Goal: Task Accomplishment & Management: Manage account settings

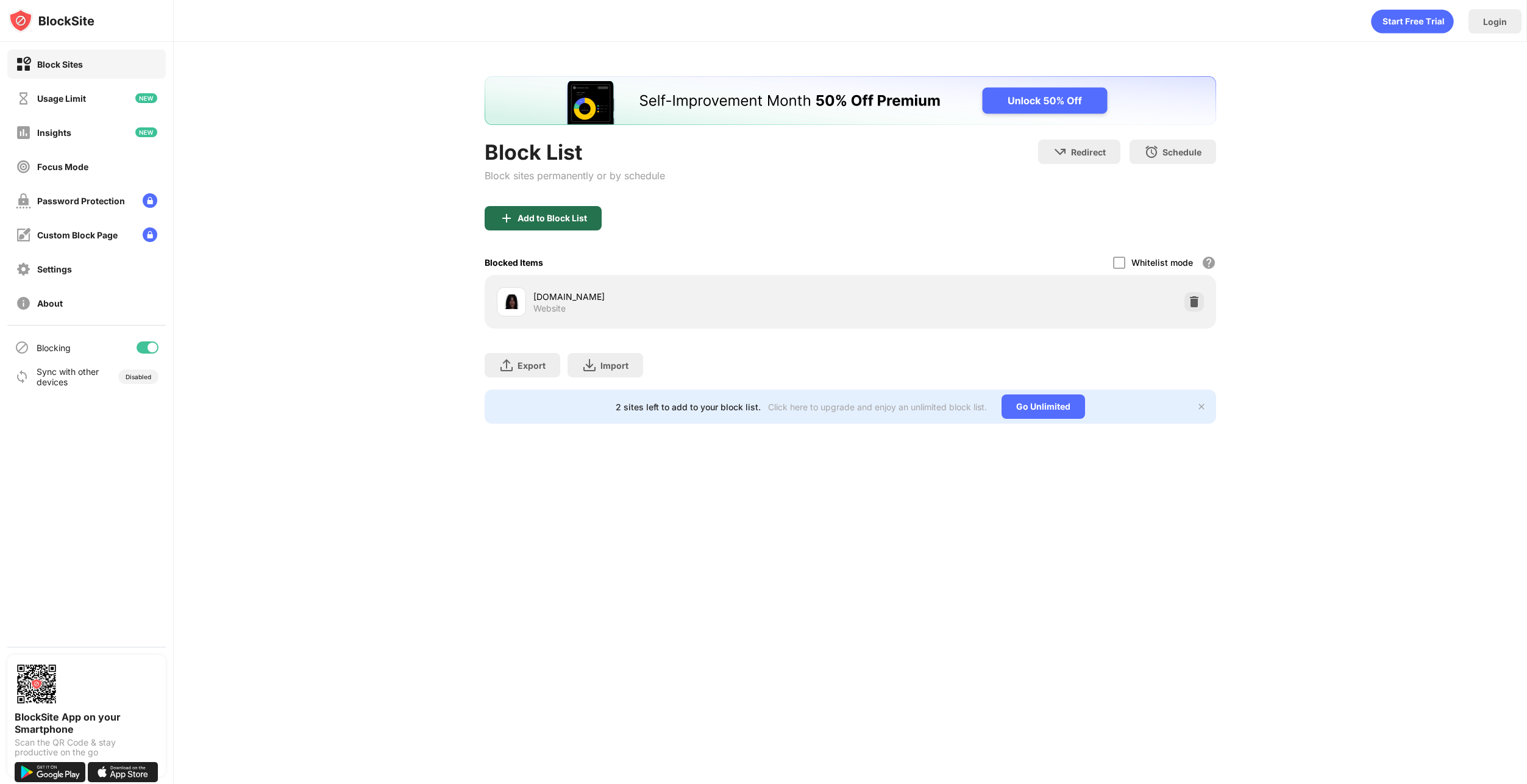
click at [563, 218] on div "Add to Block List" at bounding box center [552, 218] width 70 height 10
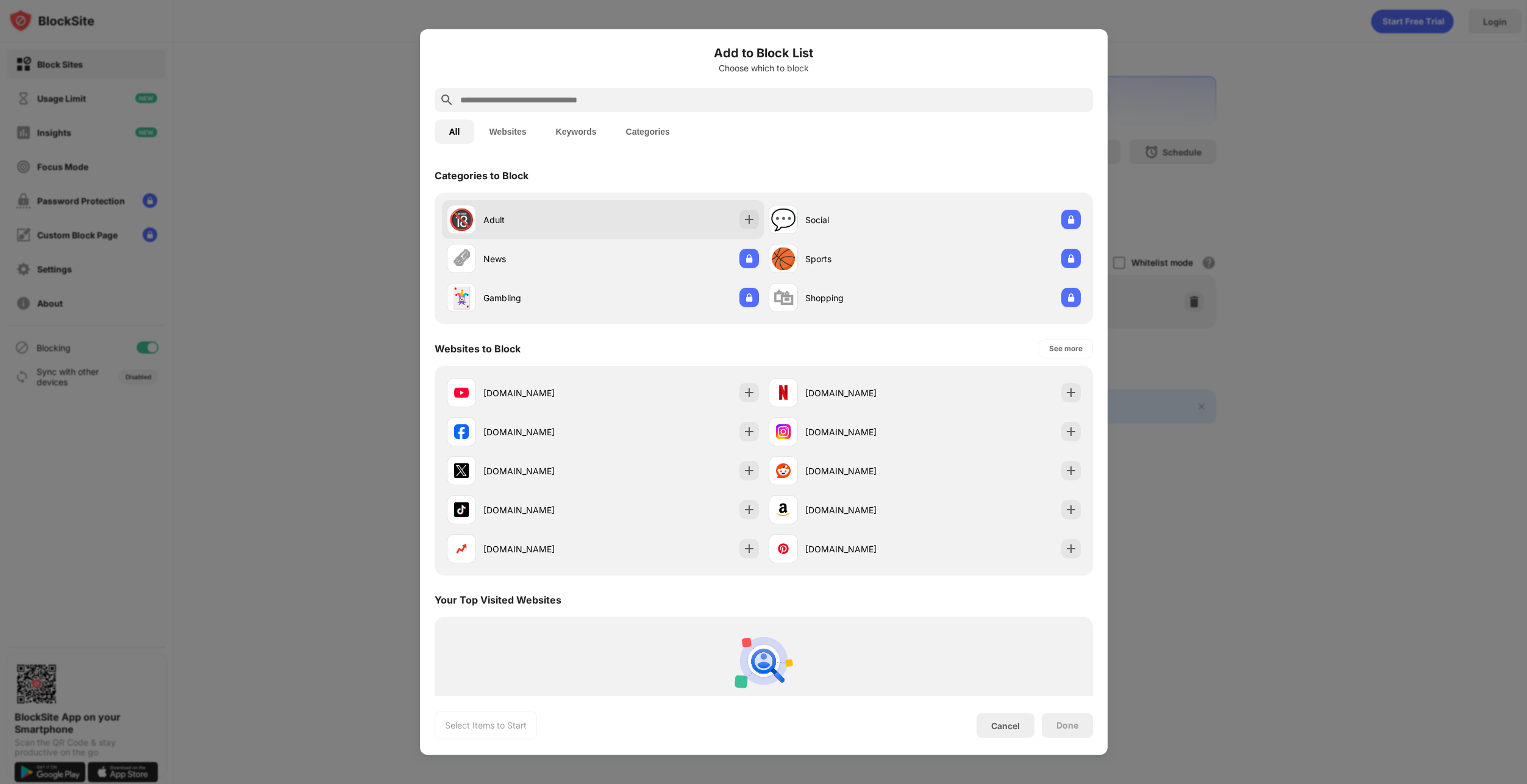
click at [505, 216] on div "Adult" at bounding box center [543, 219] width 120 height 13
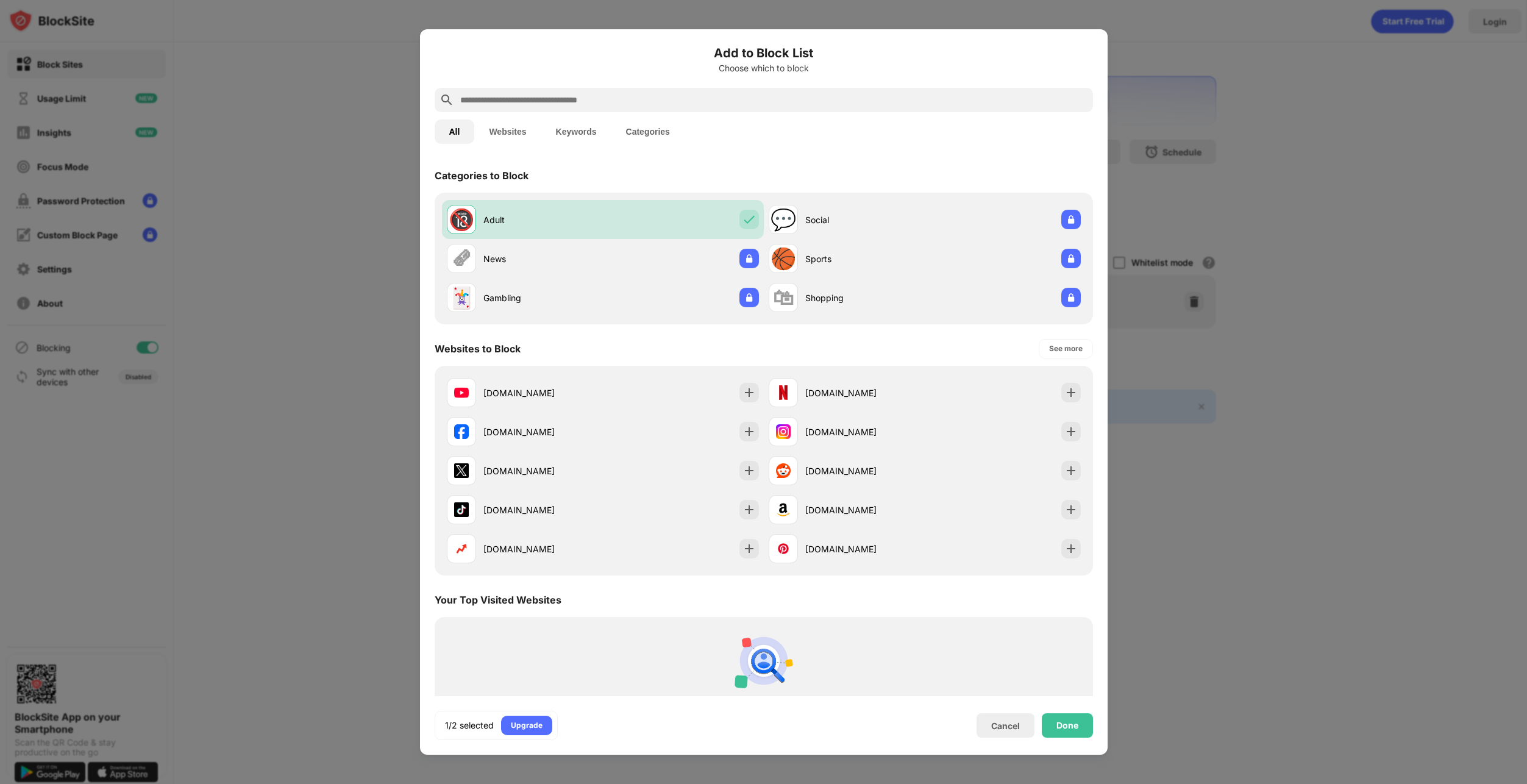
click at [559, 96] on input "text" at bounding box center [773, 99] width 629 height 15
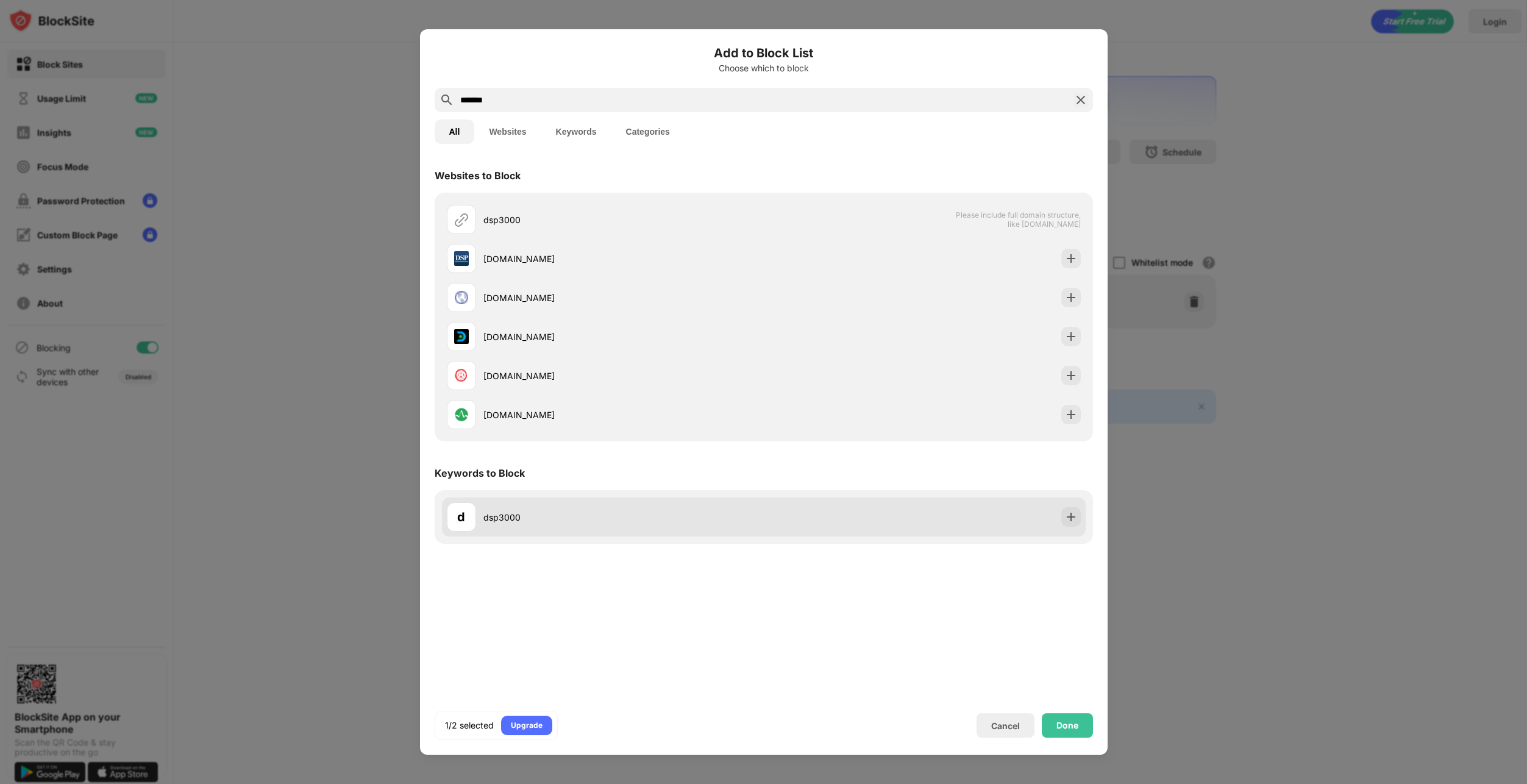
type input "*******"
click at [550, 520] on div "dsp3000" at bounding box center [623, 517] width 280 height 13
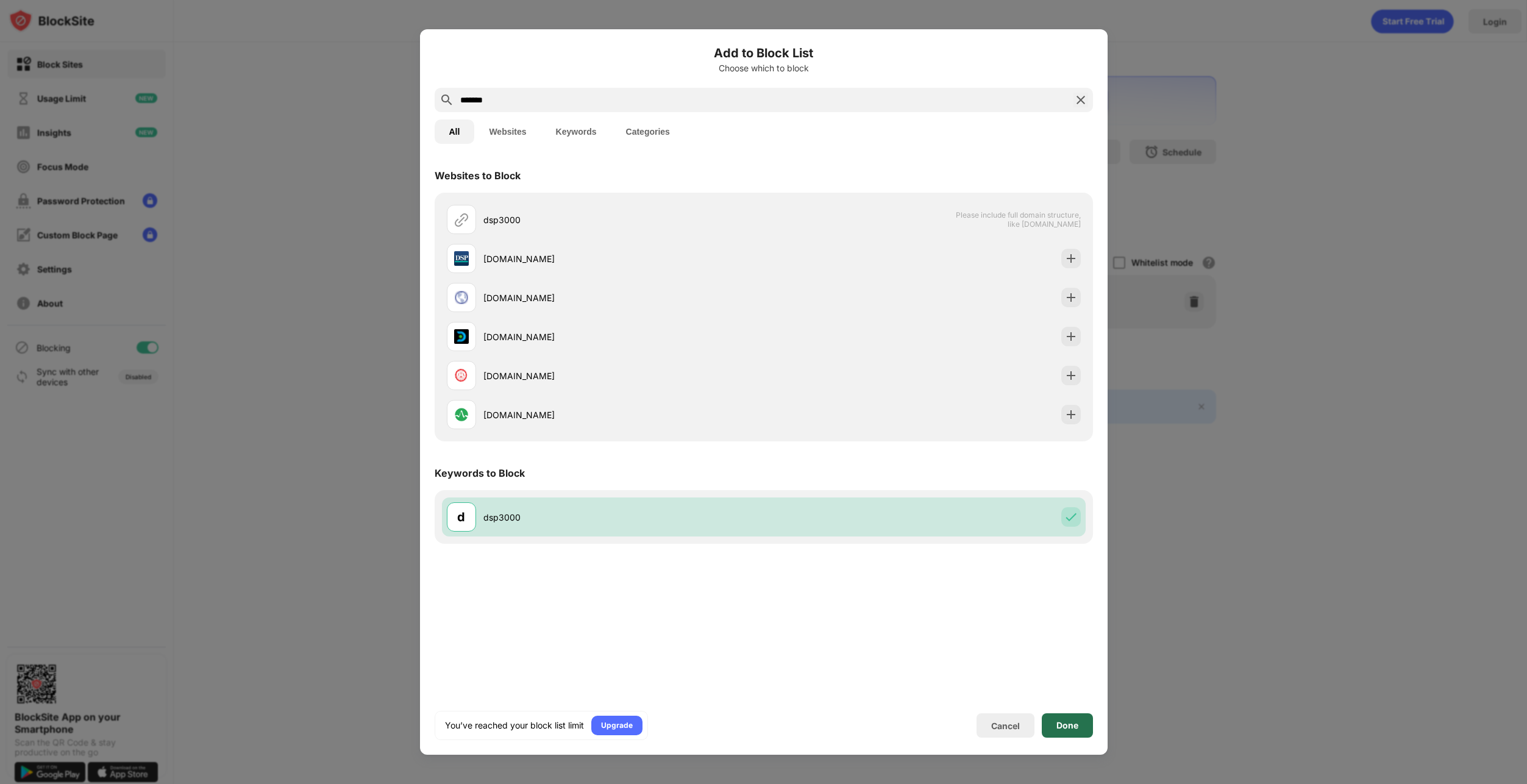
click at [1072, 729] on div "Done" at bounding box center [1067, 725] width 22 height 10
